Goal: Transaction & Acquisition: Purchase product/service

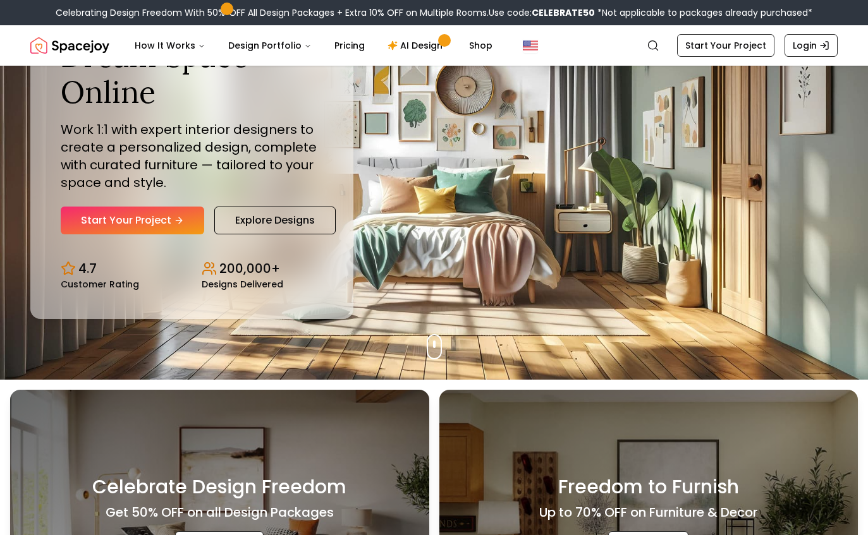
scroll to position [156, 0]
click at [158, 235] on link "Start Your Project" at bounding box center [133, 221] width 144 height 28
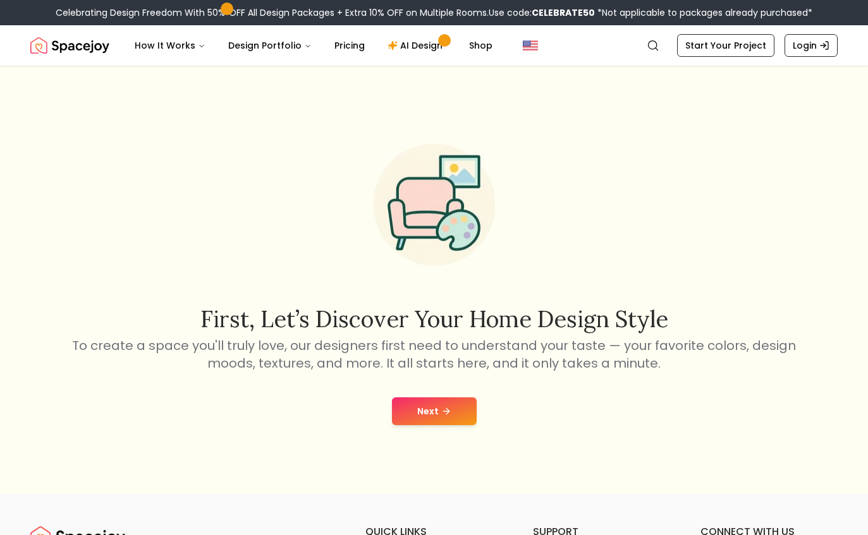
click at [423, 425] on button "Next" at bounding box center [434, 412] width 85 height 28
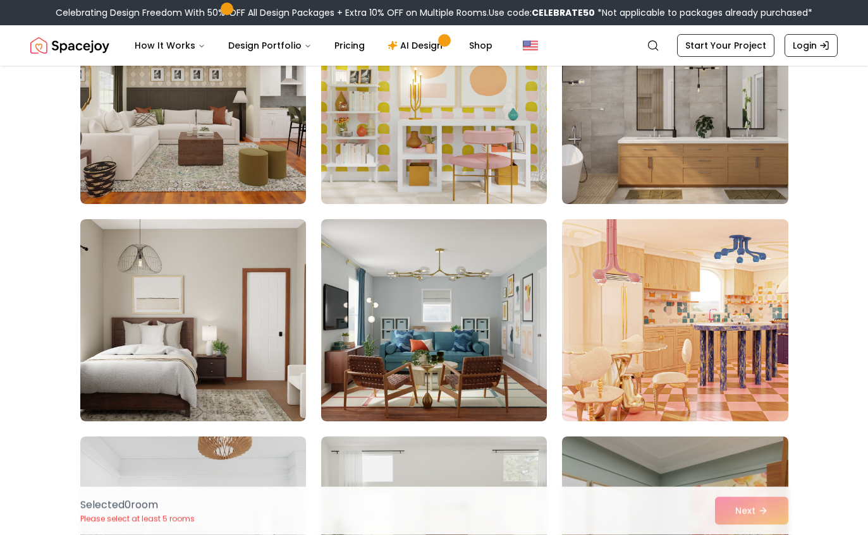
scroll to position [140, 0]
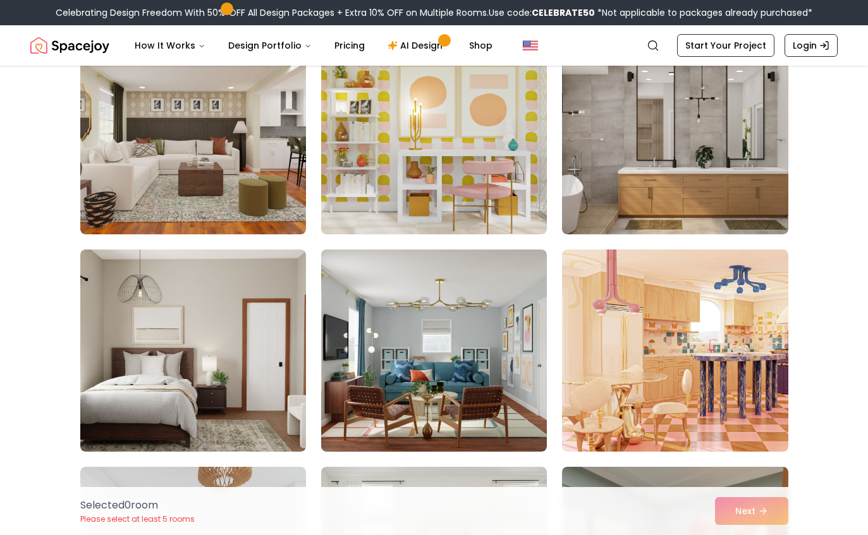
click at [748, 195] on img at bounding box center [675, 133] width 226 height 202
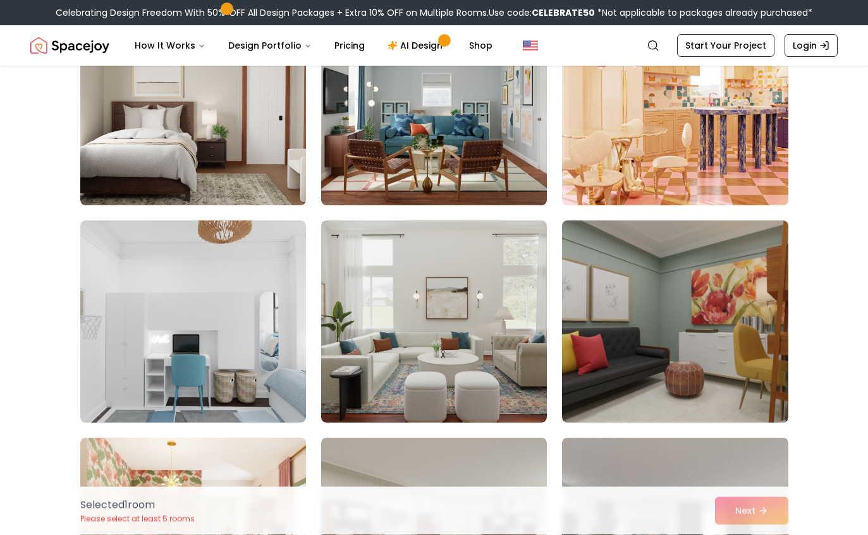
scroll to position [386, 0]
click at [337, 358] on img at bounding box center [434, 322] width 226 height 202
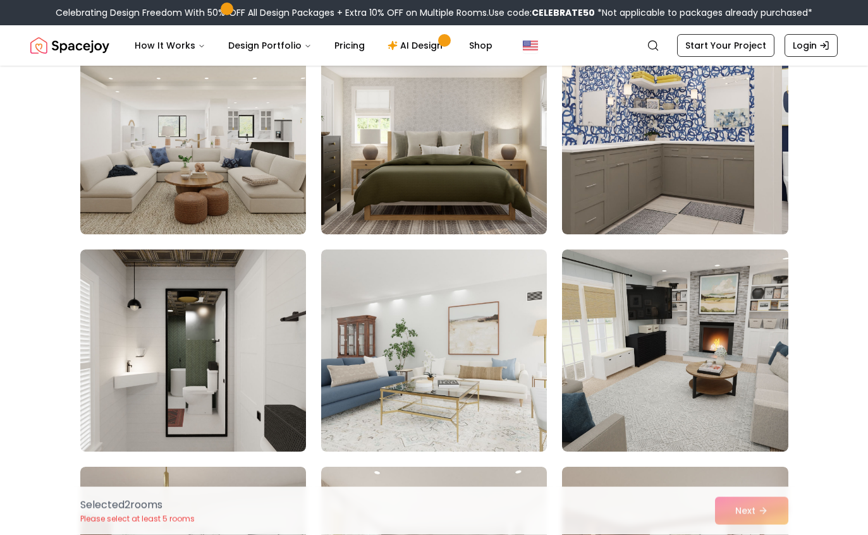
scroll to position [1227, 0]
click at [117, 196] on img at bounding box center [193, 133] width 226 height 202
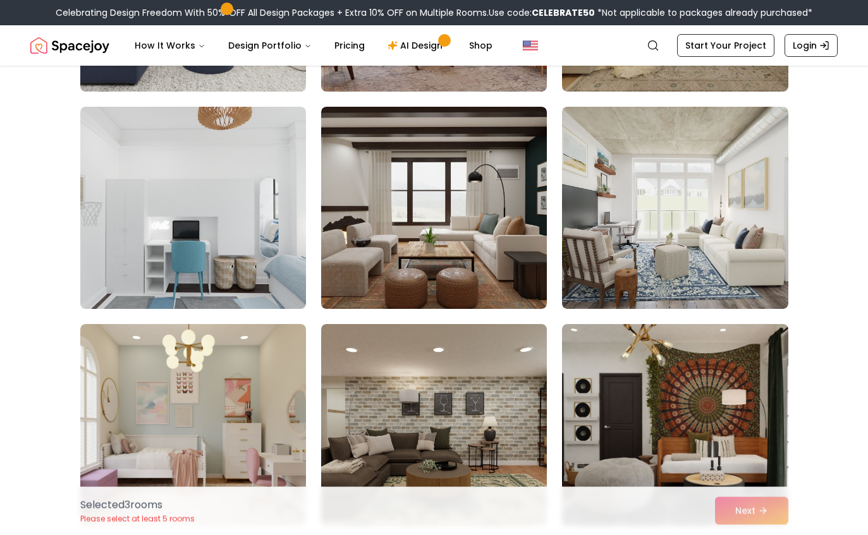
scroll to position [2022, 0]
click at [346, 254] on img at bounding box center [434, 208] width 226 height 202
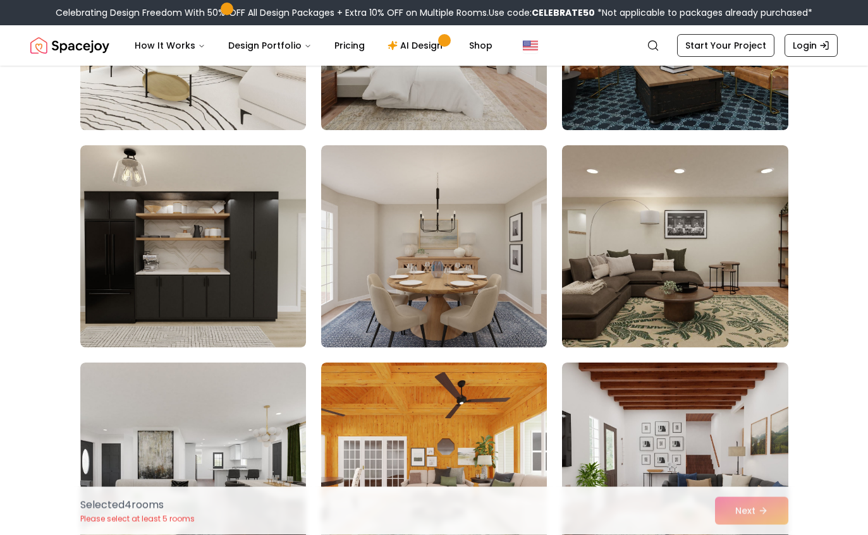
scroll to position [2636, 0]
click at [360, 309] on img at bounding box center [434, 246] width 226 height 202
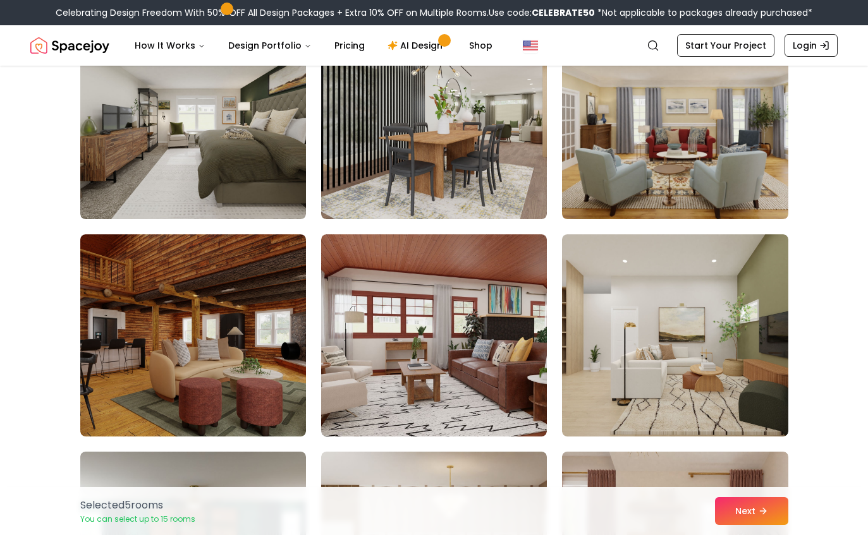
scroll to position [4939, 0]
click at [138, 168] on img at bounding box center [193, 118] width 226 height 202
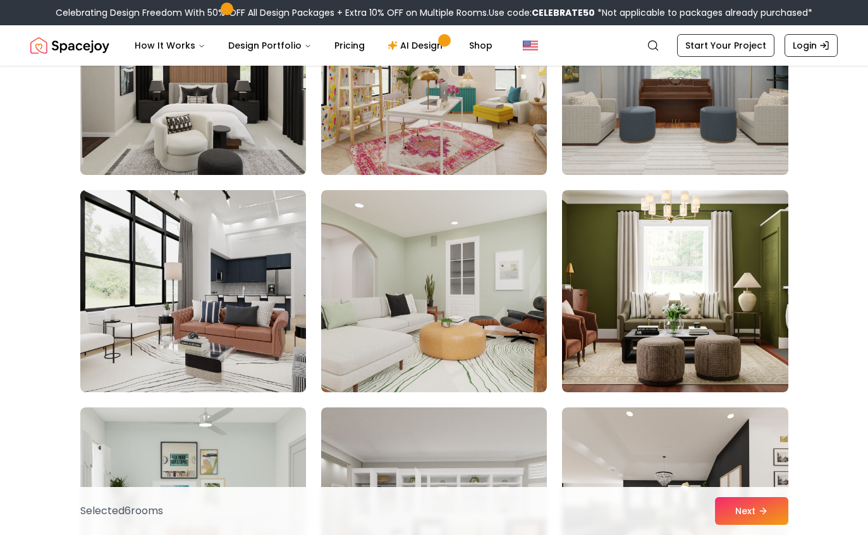
scroll to position [6070, 0]
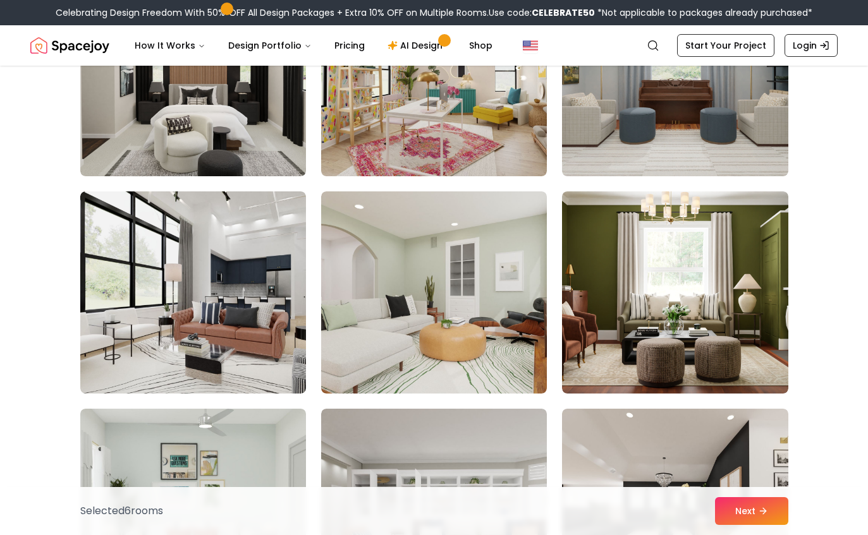
click at [141, 127] on img at bounding box center [193, 75] width 226 height 202
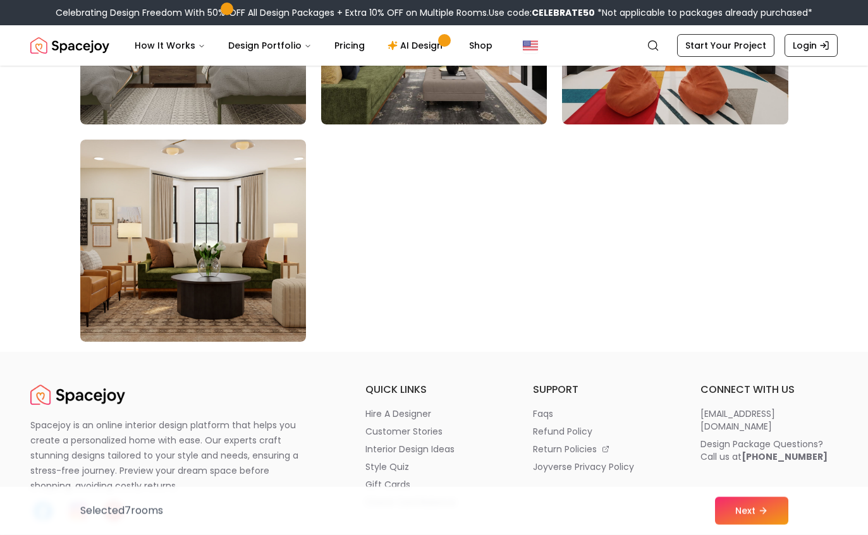
scroll to position [7209, 0]
click at [759, 525] on button "Next" at bounding box center [751, 512] width 73 height 28
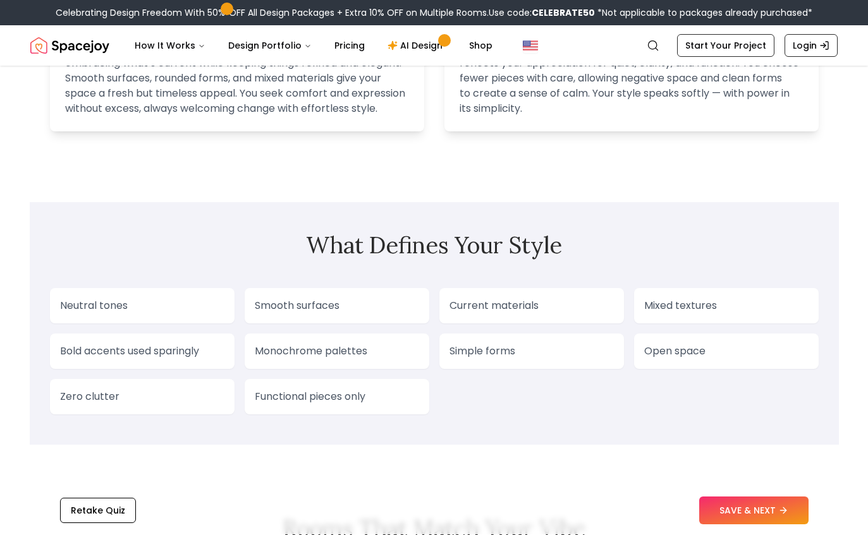
scroll to position [920, 0]
click at [752, 525] on button "SAVE & NEXT" at bounding box center [753, 512] width 109 height 28
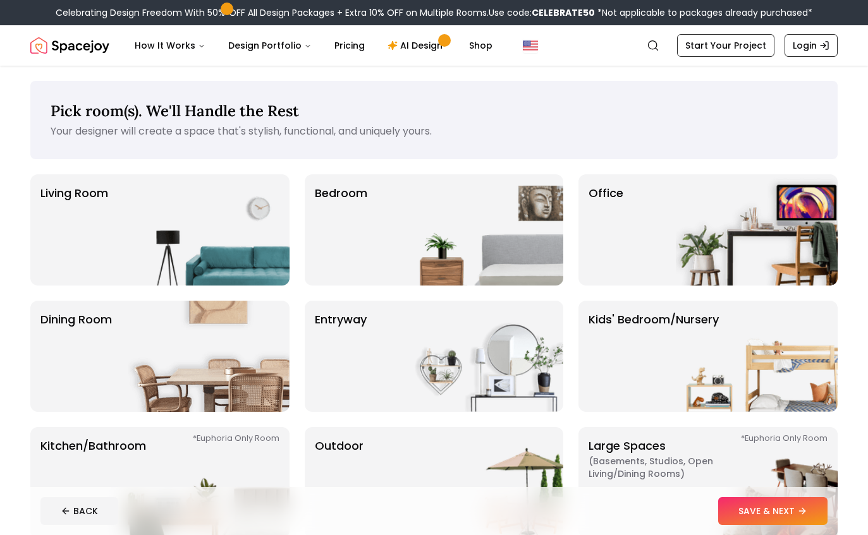
click at [157, 234] on img at bounding box center [209, 229] width 162 height 111
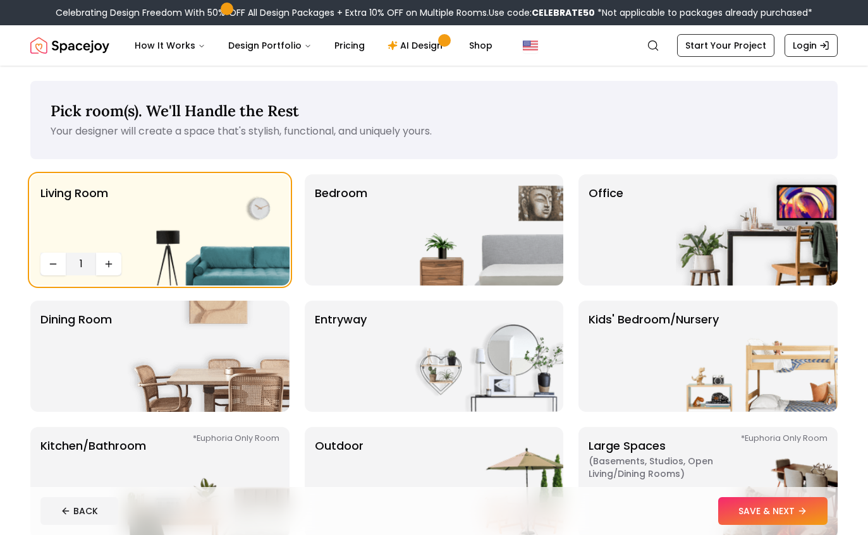
click at [142, 227] on img at bounding box center [209, 229] width 162 height 111
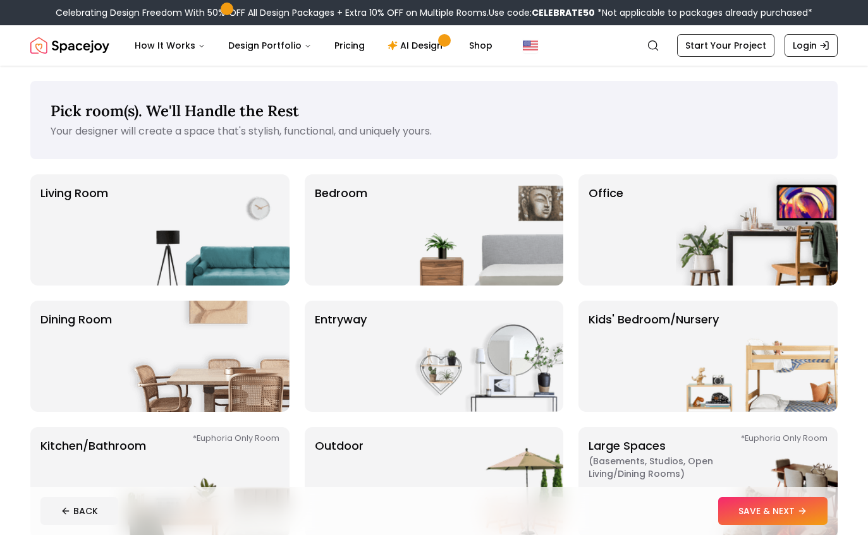
click at [144, 229] on img at bounding box center [209, 229] width 162 height 111
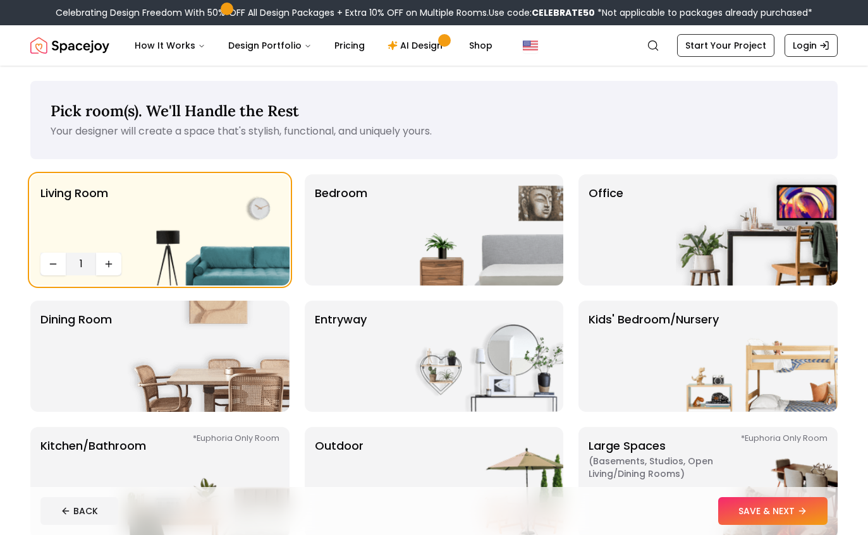
click at [798, 504] on button "SAVE & NEXT" at bounding box center [772, 512] width 109 height 28
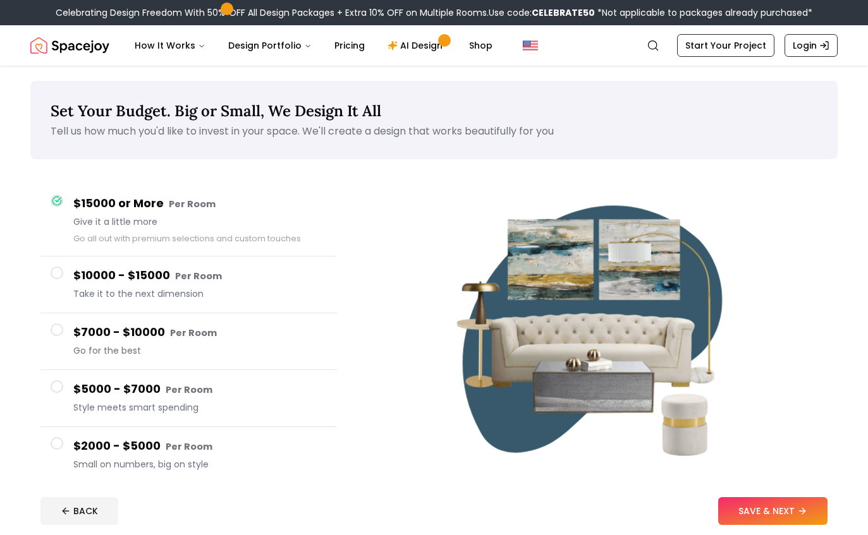
click at [66, 506] on icon at bounding box center [66, 511] width 10 height 10
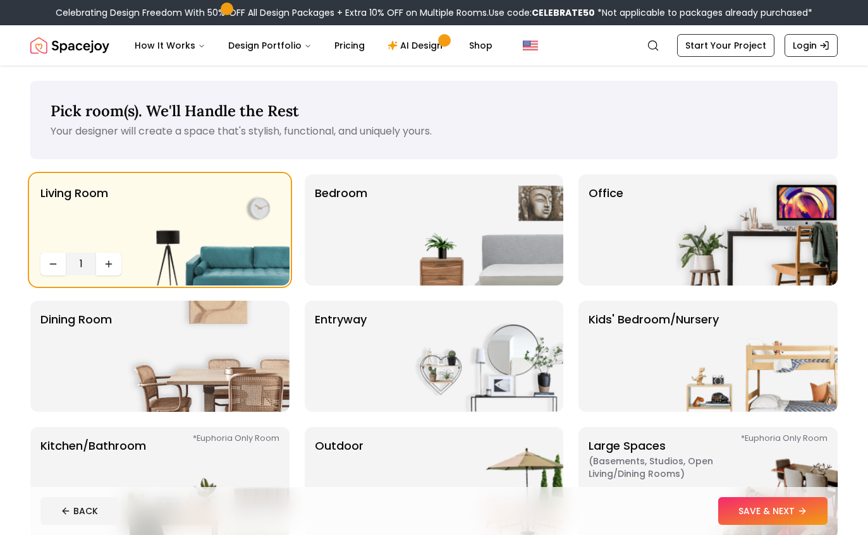
click at [68, 226] on p "Living Room" at bounding box center [74, 216] width 68 height 63
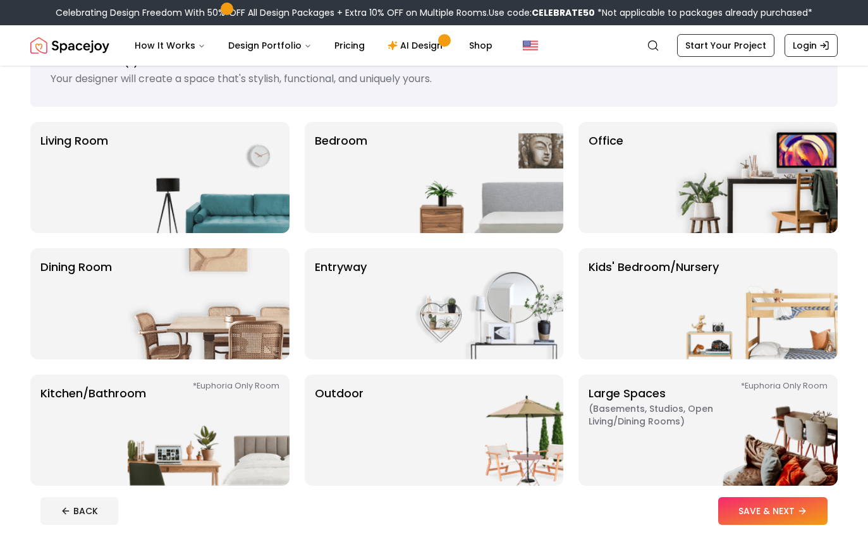
scroll to position [52, 0]
click at [102, 426] on p "Kitchen/Bathroom *Euphoria Only Room" at bounding box center [93, 431] width 106 height 91
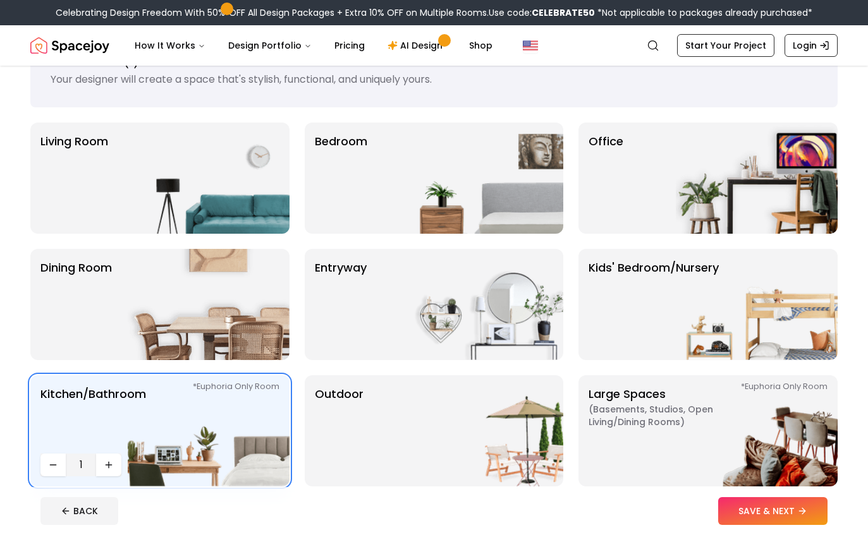
click at [785, 522] on button "SAVE & NEXT" at bounding box center [772, 512] width 109 height 28
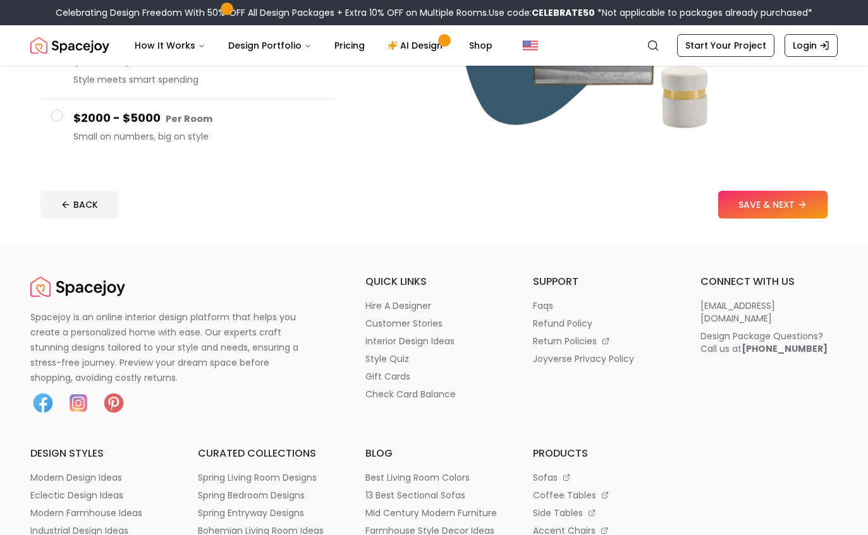
click at [797, 212] on button "SAVE & NEXT" at bounding box center [772, 206] width 109 height 28
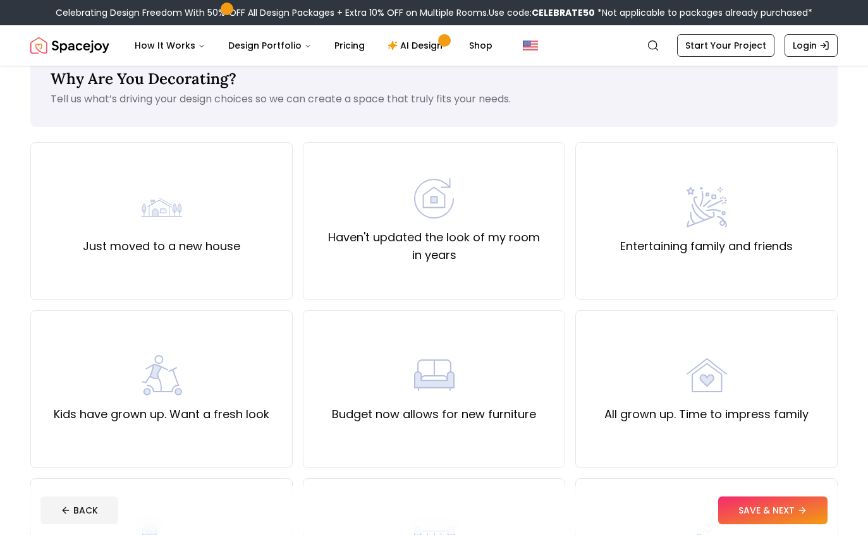
scroll to position [34, 0]
click at [755, 359] on div "All grown up. Time to impress family" at bounding box center [706, 388] width 204 height 68
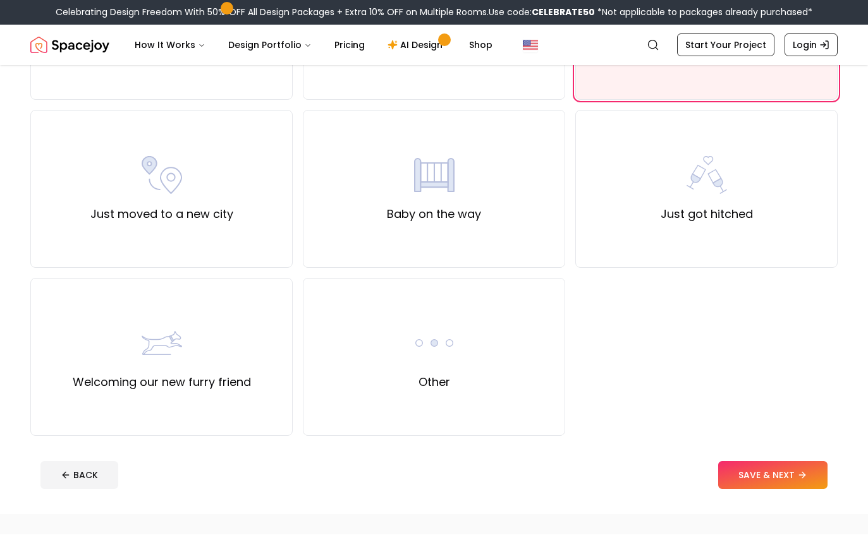
scroll to position [0, 0]
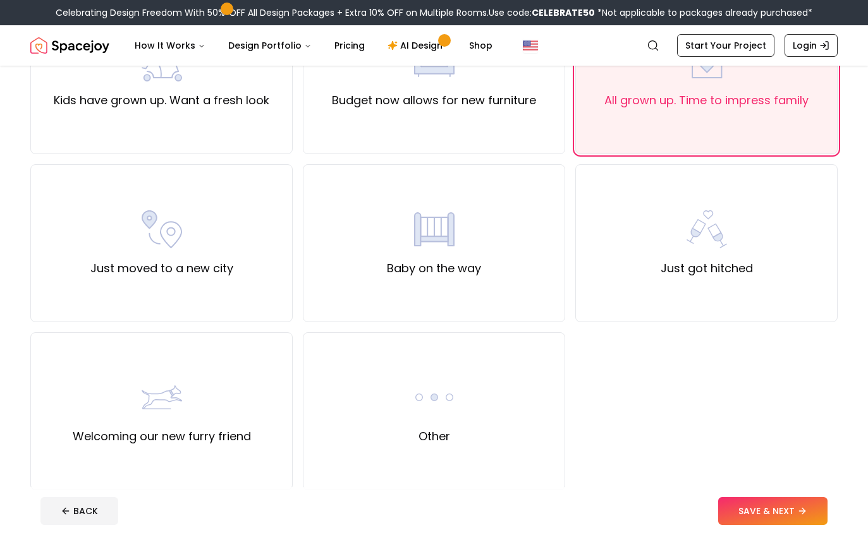
click at [766, 498] on button "SAVE & NEXT" at bounding box center [772, 512] width 109 height 28
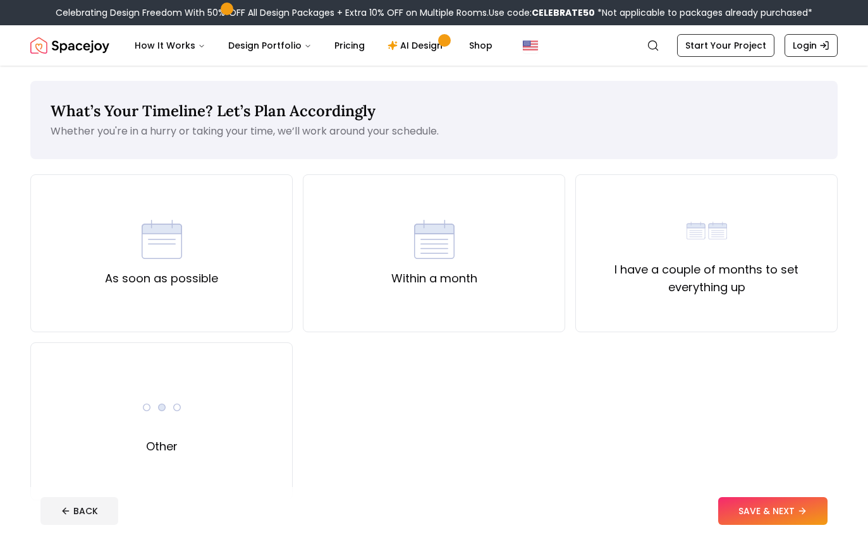
click at [788, 525] on button "SAVE & NEXT" at bounding box center [772, 512] width 109 height 28
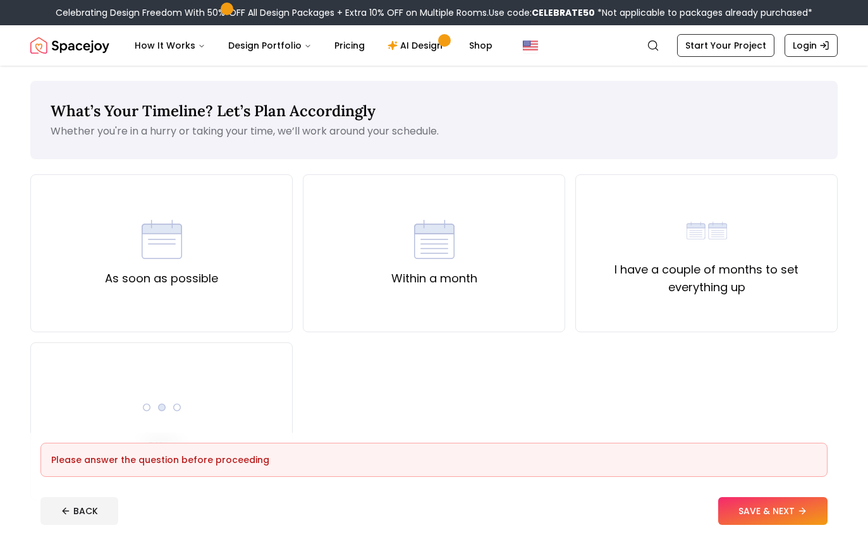
click at [115, 431] on div "Other" at bounding box center [161, 422] width 262 height 158
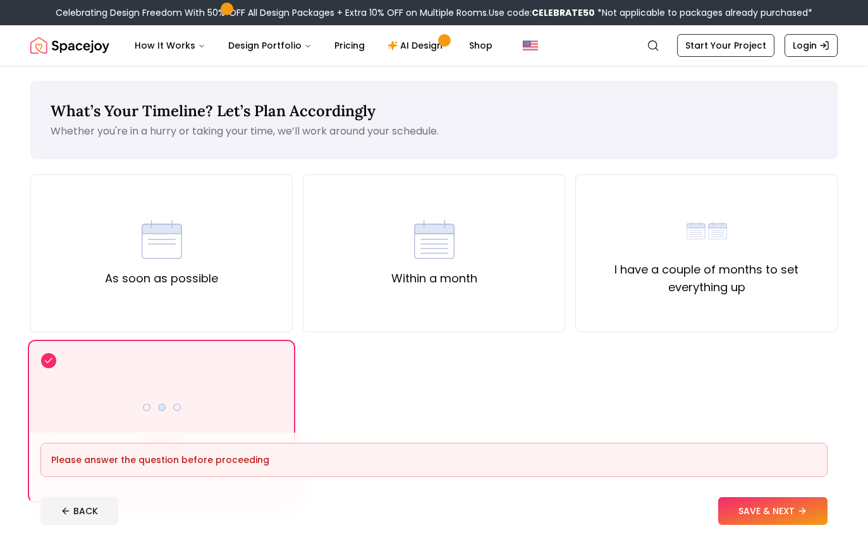
click at [110, 399] on div "Other" at bounding box center [161, 422] width 262 height 158
click at [786, 525] on button "SAVE & NEXT" at bounding box center [772, 512] width 109 height 28
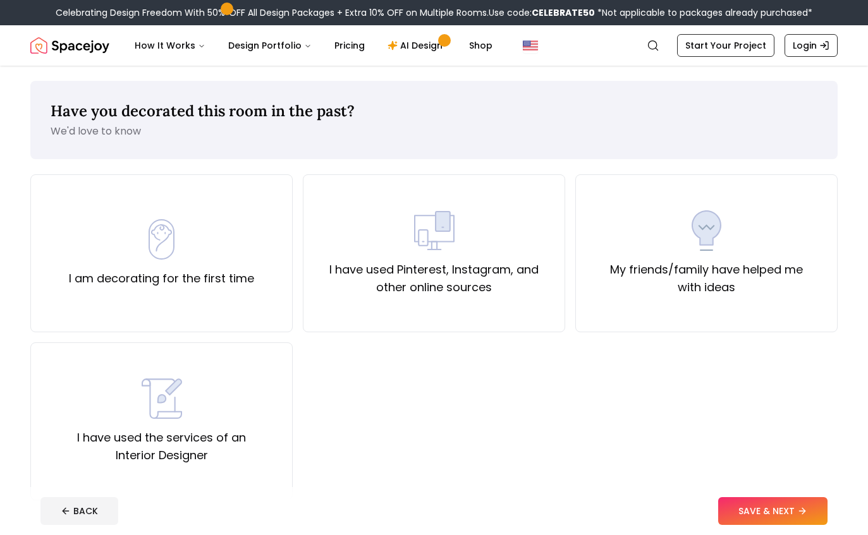
click at [72, 291] on div "I am decorating for the first time" at bounding box center [161, 253] width 262 height 158
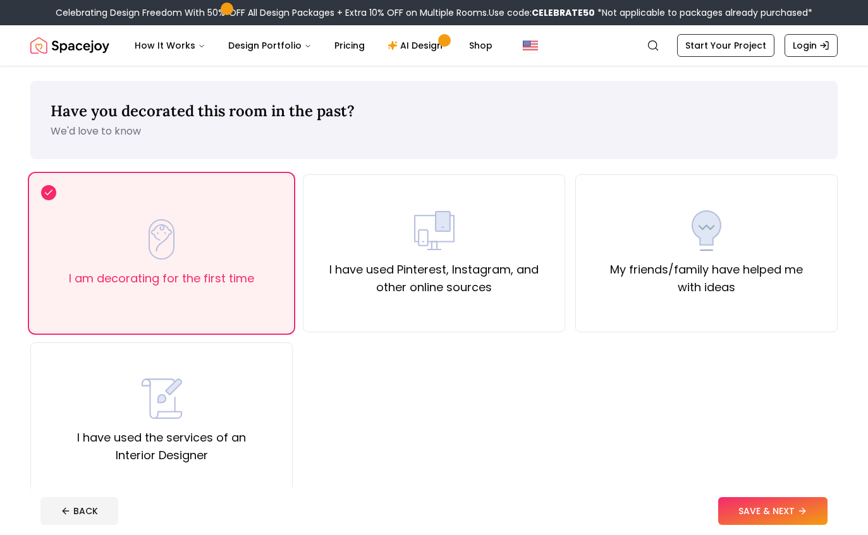
click at [789, 525] on button "SAVE & NEXT" at bounding box center [772, 512] width 109 height 28
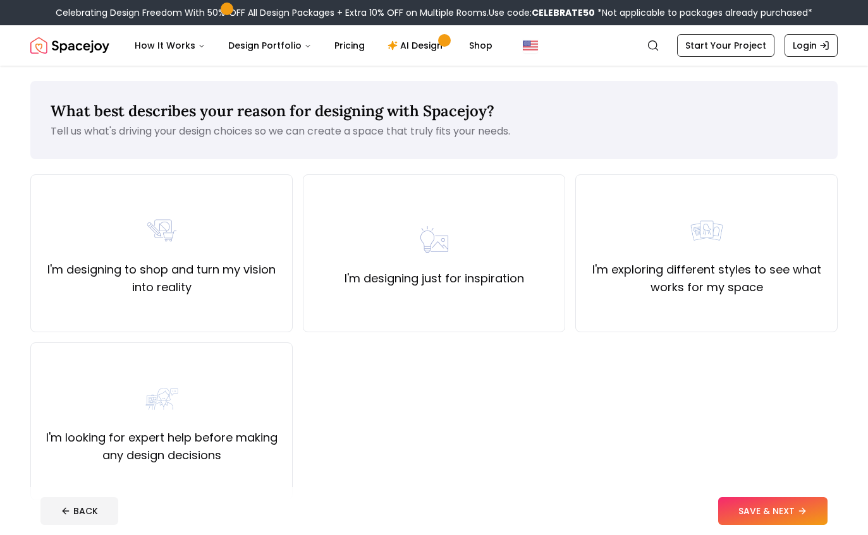
click at [781, 300] on div "I'm exploring different styles to see what works for my space" at bounding box center [706, 253] width 262 height 158
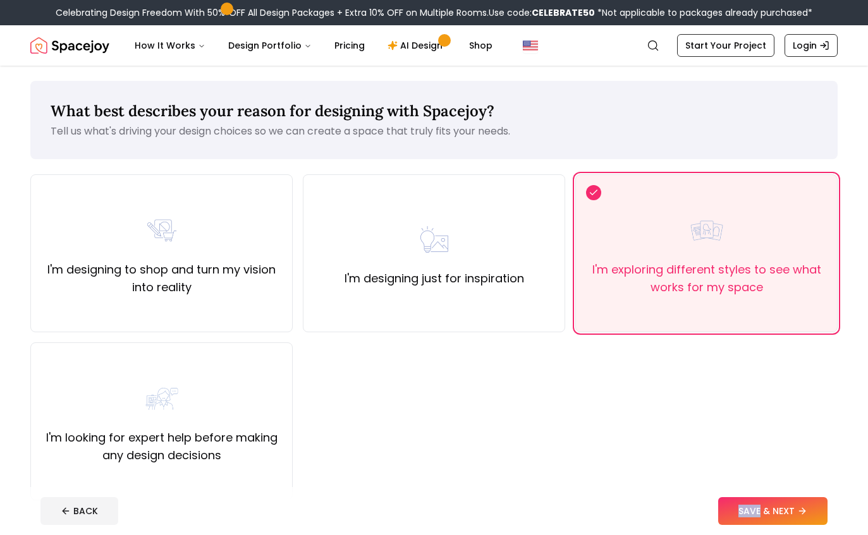
click at [784, 525] on button "SAVE & NEXT" at bounding box center [772, 512] width 109 height 28
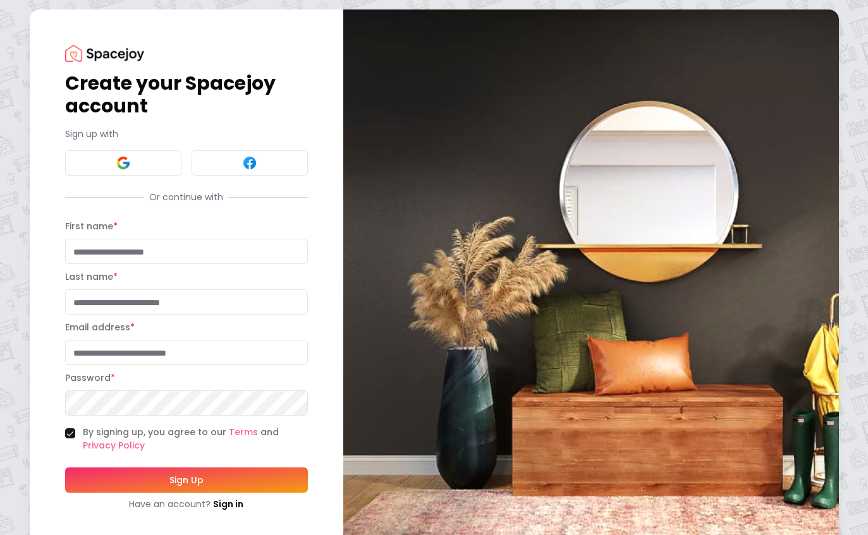
click at [7, 115] on div "Create your Spacejoy account Sign up with Or continue with First name * Last na…" at bounding box center [434, 278] width 868 height 557
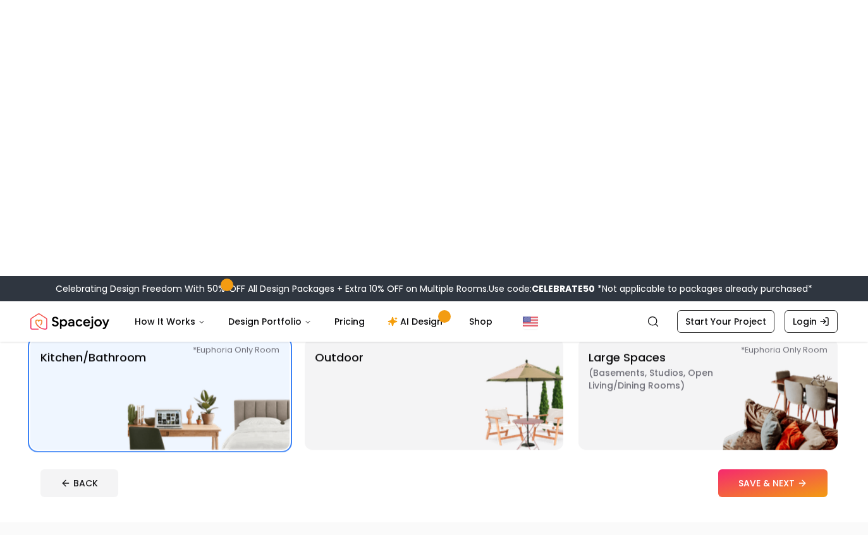
scroll to position [94, 0]
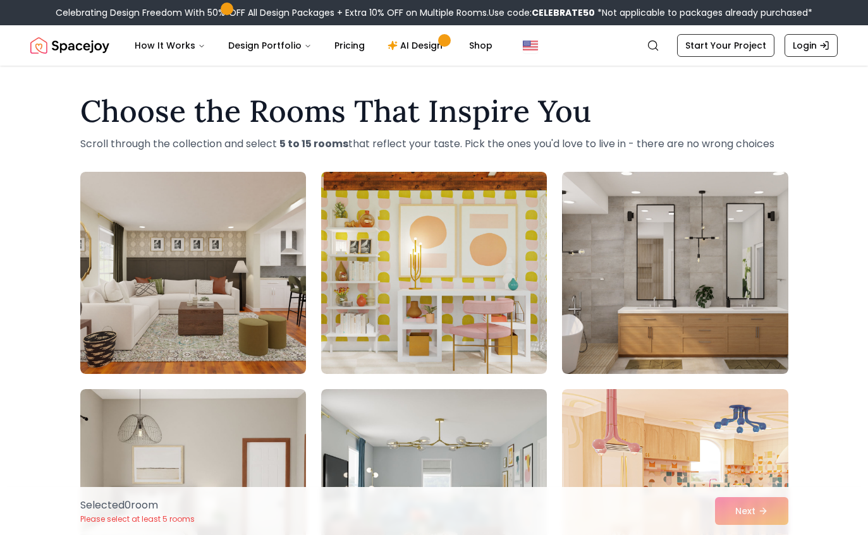
click at [412, 58] on link "AI Design" at bounding box center [416, 45] width 79 height 25
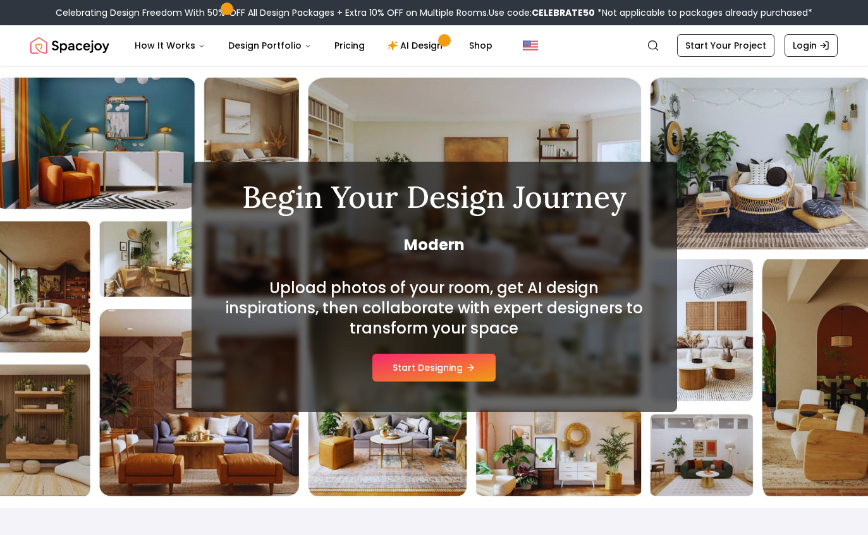
click at [468, 371] on icon at bounding box center [470, 368] width 10 height 10
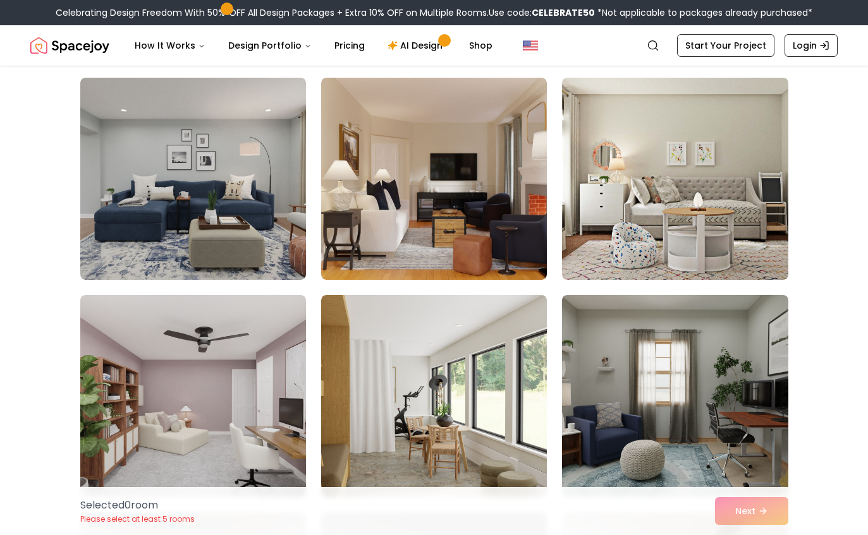
scroll to position [965, 0]
click at [219, 238] on img at bounding box center [193, 178] width 226 height 202
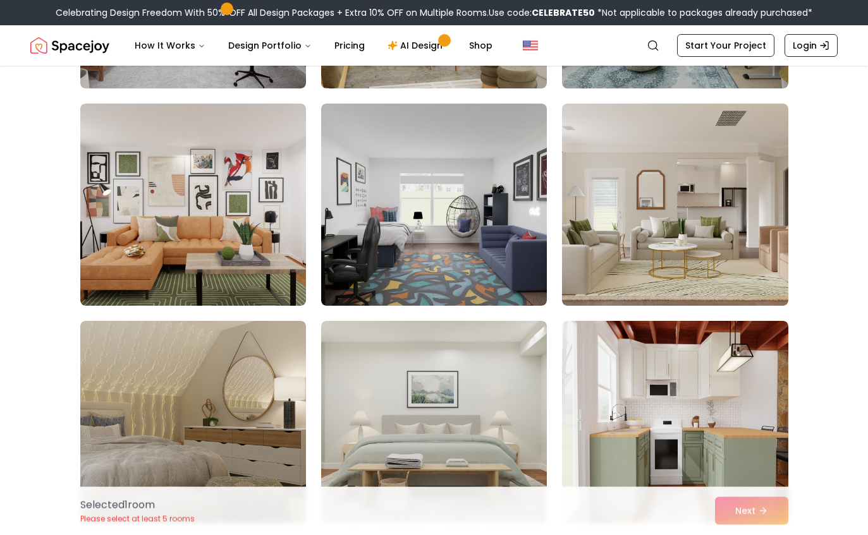
scroll to position [1369, 0]
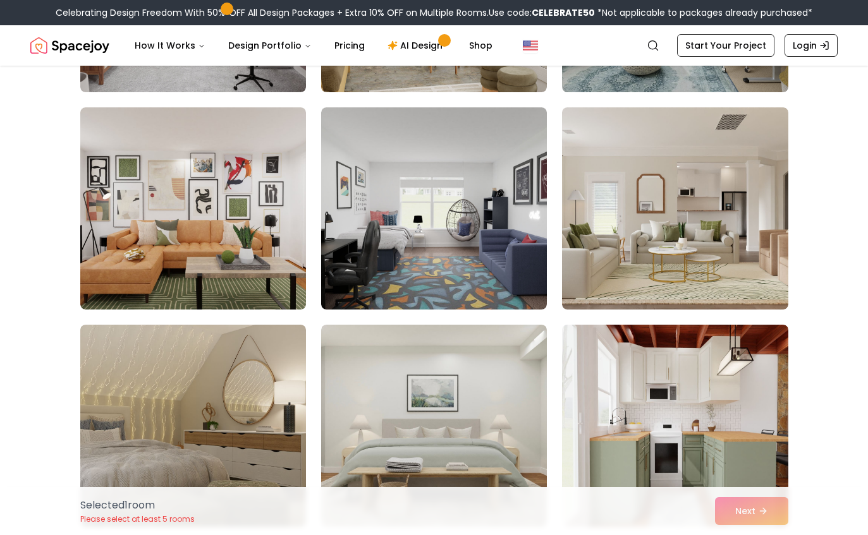
click at [748, 262] on img at bounding box center [675, 208] width 226 height 202
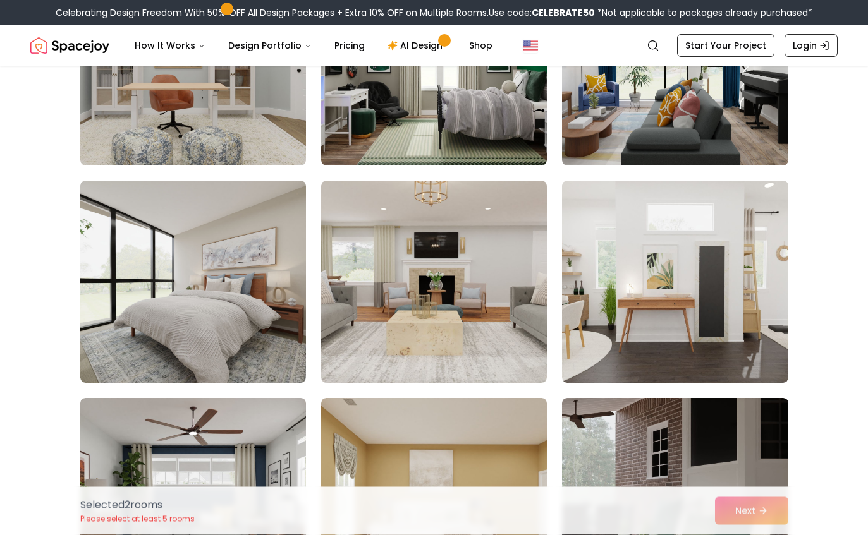
scroll to position [2215, 0]
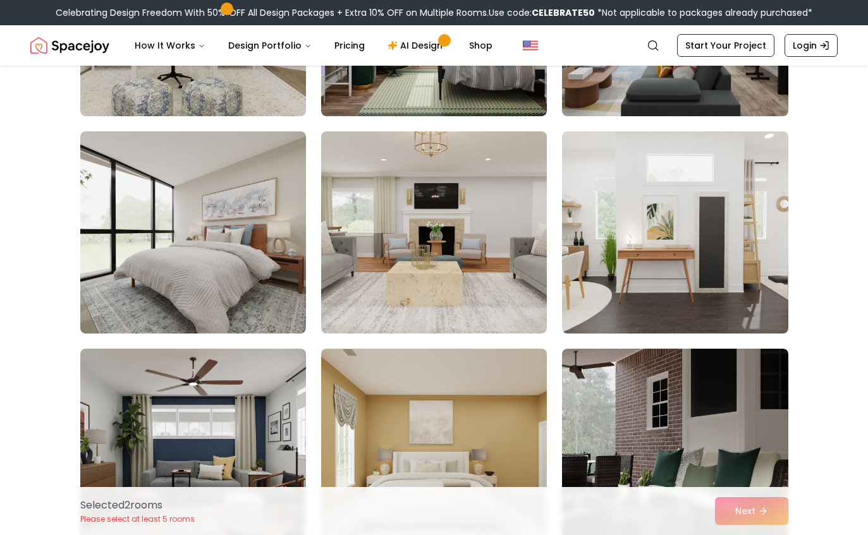
click at [369, 286] on img at bounding box center [434, 232] width 226 height 202
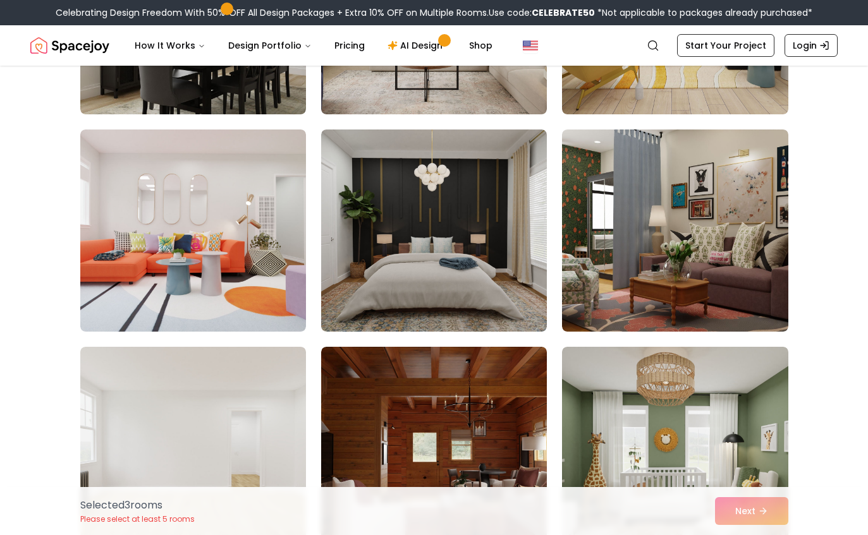
scroll to position [3956, 0]
click at [379, 258] on img at bounding box center [434, 231] width 226 height 202
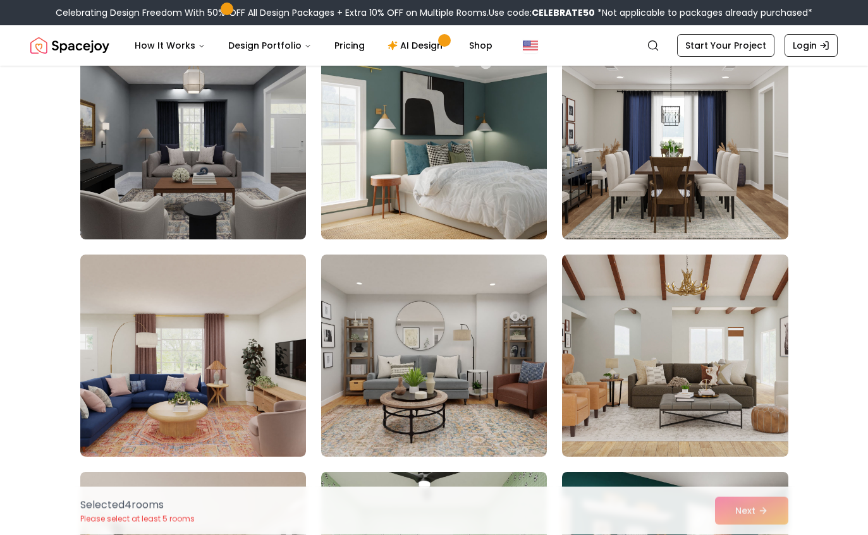
scroll to position [5356, 0]
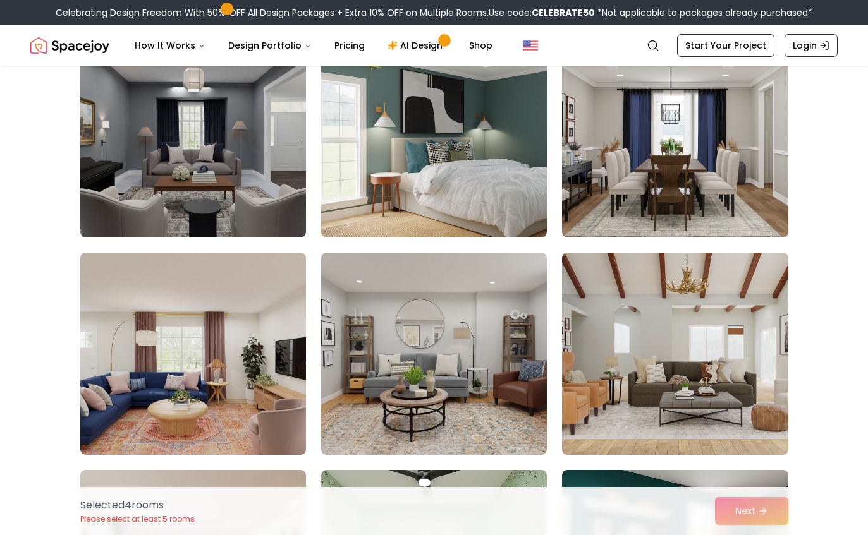
click at [117, 391] on img at bounding box center [193, 354] width 226 height 202
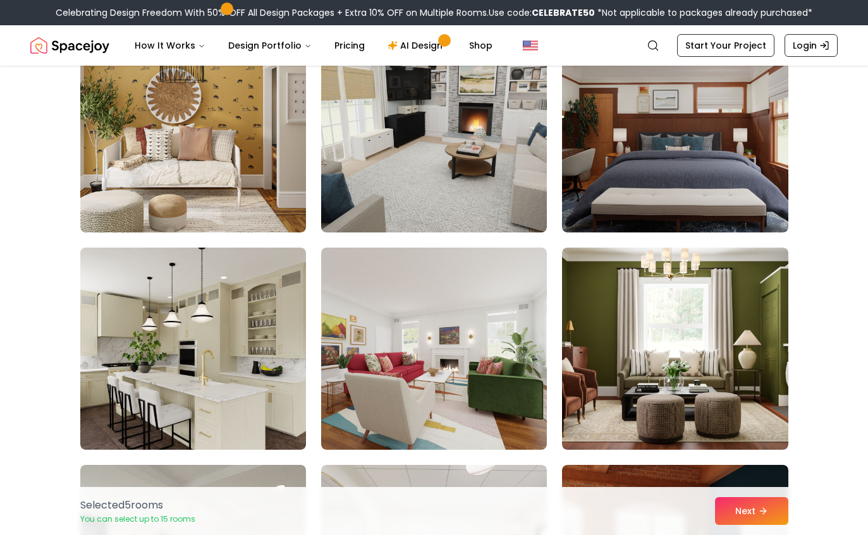
scroll to position [6013, 0]
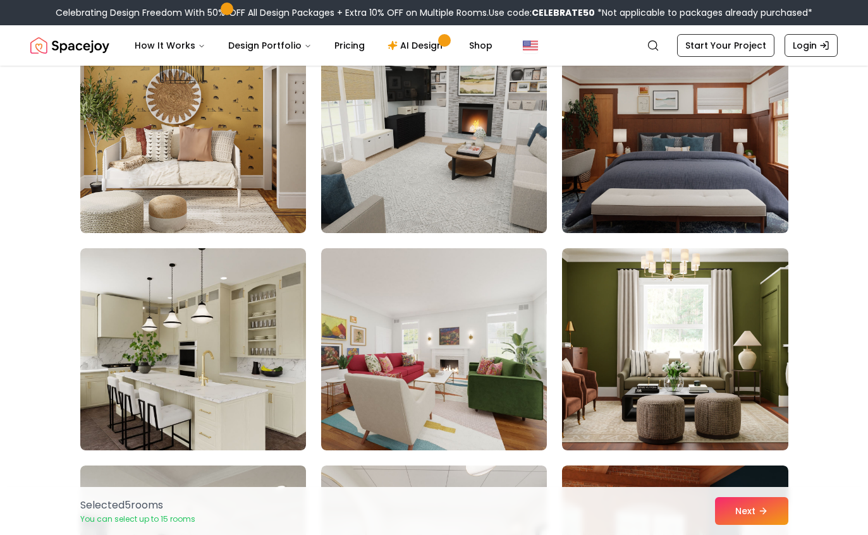
click at [113, 345] on img at bounding box center [193, 349] width 226 height 202
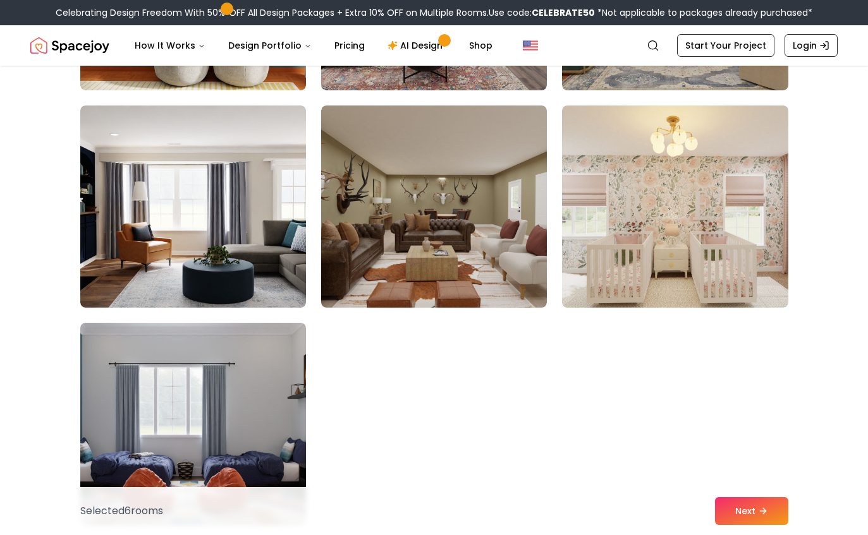
scroll to position [7026, 0]
click at [781, 525] on button "Next" at bounding box center [751, 512] width 73 height 28
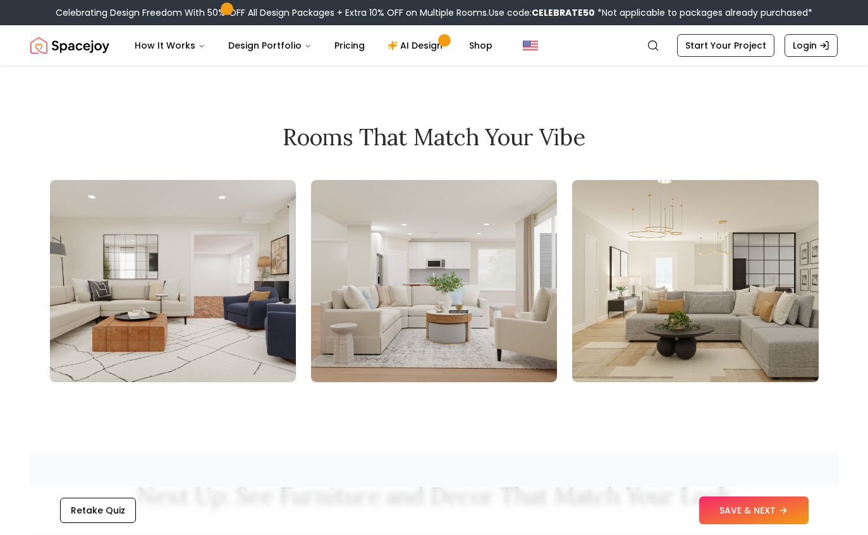
scroll to position [1314, 0]
